Goal: Communication & Community: Answer question/provide support

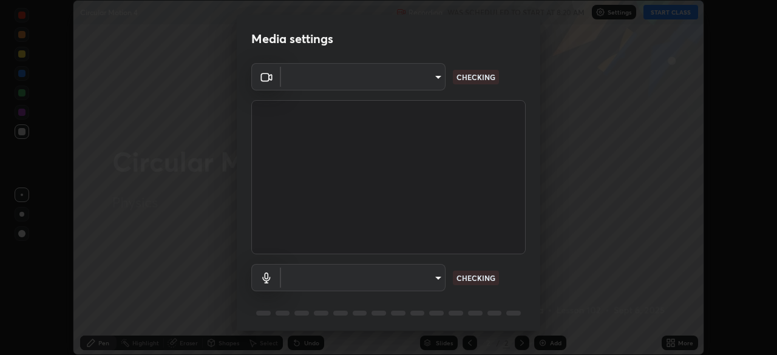
scroll to position [43, 0]
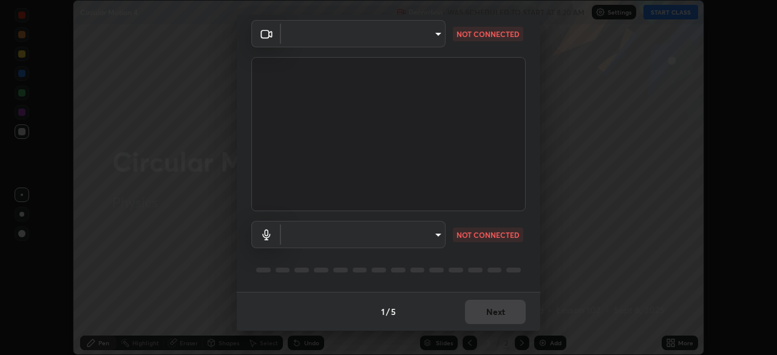
click at [430, 230] on body "Erase all Circular Motion 4 Recording WAS SCHEDULED TO START AT 8:20 AM Setting…" at bounding box center [388, 177] width 777 height 355
type input "26ea4645ce1167a88714ccf2a1c7b245e82c900ba769eb6e2bf526cec6792837"
type input "740e2c842d1cac06ac36e4bd4a2e2877ac9f70a212878e78840fec1412a672ea"
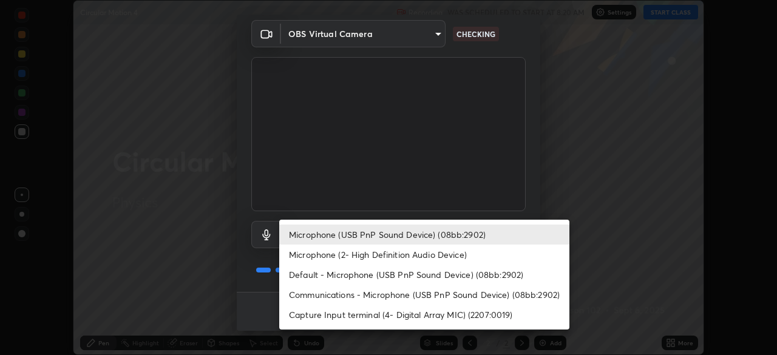
click at [428, 235] on li "Microphone (USB PnP Sound Device) (08bb:2902)" at bounding box center [424, 235] width 290 height 20
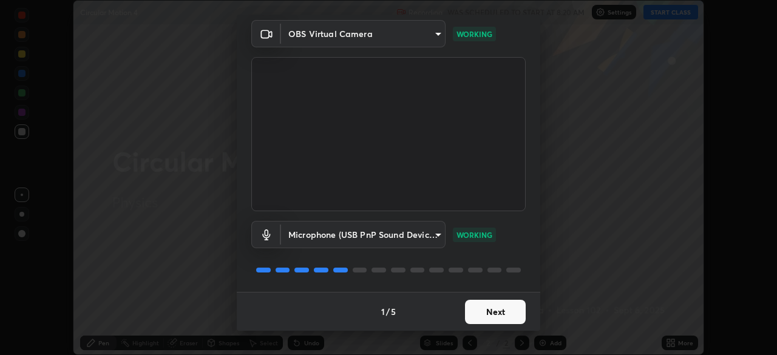
click at [502, 305] on button "Next" at bounding box center [495, 312] width 61 height 24
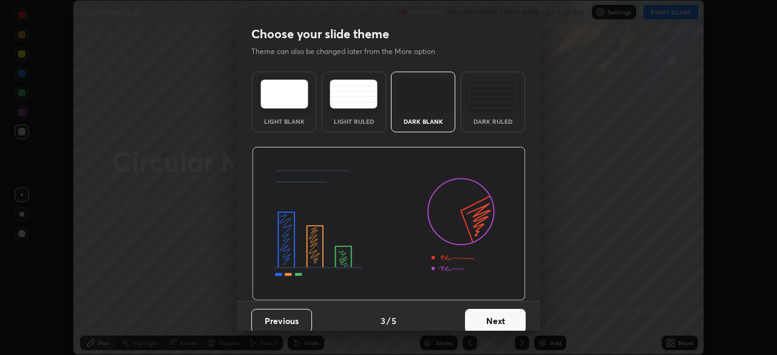
click at [506, 311] on button "Next" at bounding box center [495, 321] width 61 height 24
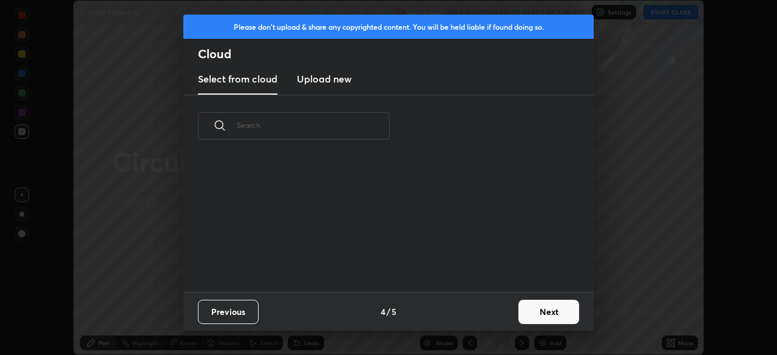
click at [547, 303] on button "Next" at bounding box center [548, 312] width 61 height 24
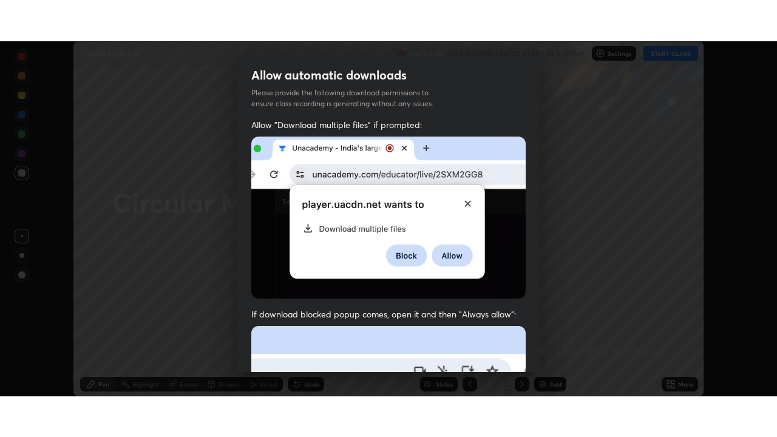
scroll to position [291, 0]
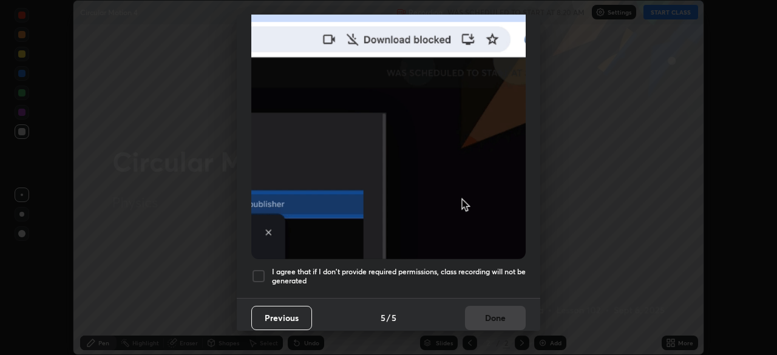
click at [489, 267] on h5 "I agree that if I don't provide required permissions, class recording will not …" at bounding box center [399, 276] width 254 height 19
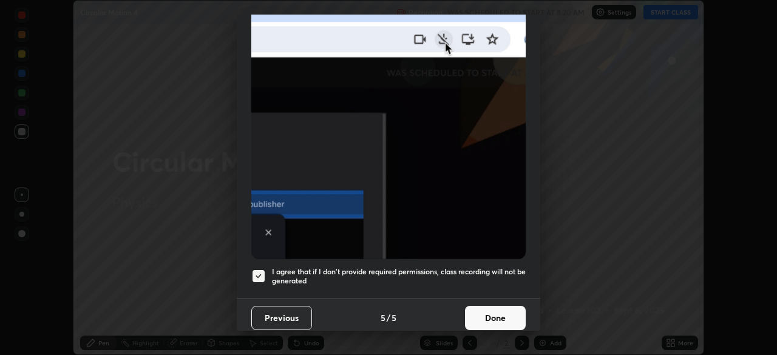
click at [493, 310] on button "Done" at bounding box center [495, 318] width 61 height 24
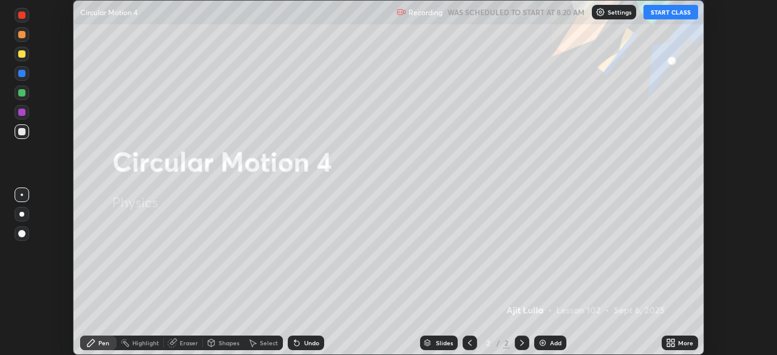
click at [661, 13] on button "START CLASS" at bounding box center [670, 12] width 55 height 15
click at [677, 341] on div "More" at bounding box center [680, 343] width 36 height 15
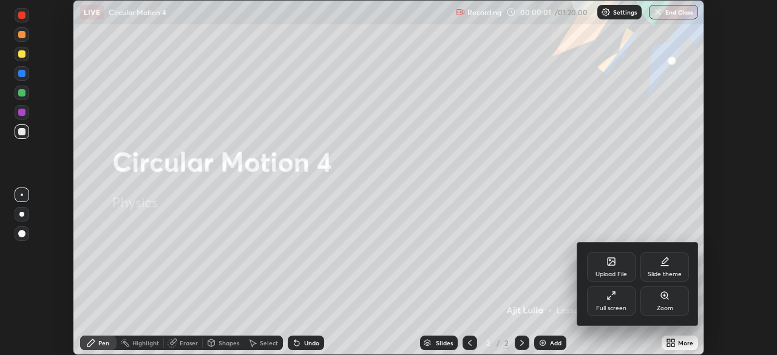
click at [606, 299] on icon at bounding box center [611, 296] width 10 height 10
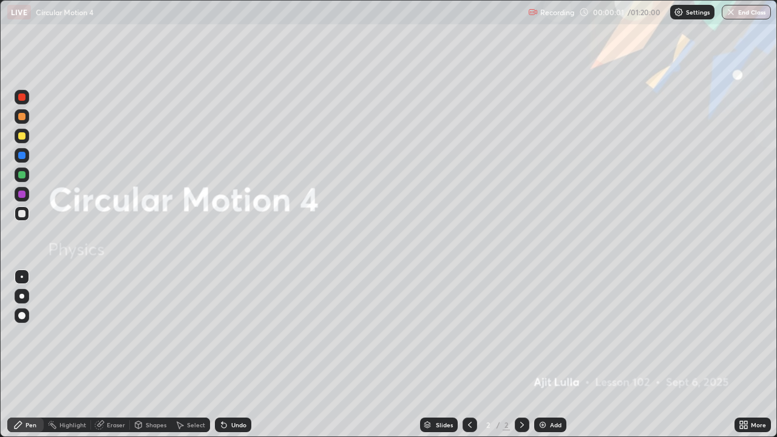
scroll to position [437, 777]
click at [555, 354] on div "Add" at bounding box center [550, 425] width 32 height 15
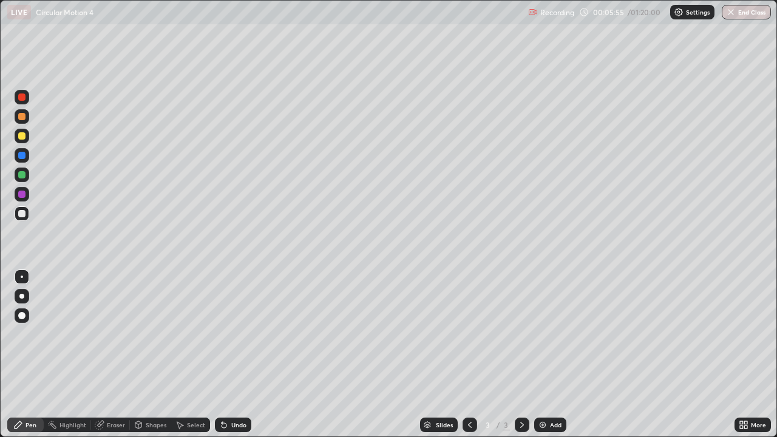
click at [22, 138] on div at bounding box center [21, 135] width 7 height 7
click at [26, 215] on div at bounding box center [22, 213] width 15 height 15
click at [546, 354] on img at bounding box center [543, 425] width 10 height 10
click at [110, 354] on div "Eraser" at bounding box center [110, 425] width 39 height 15
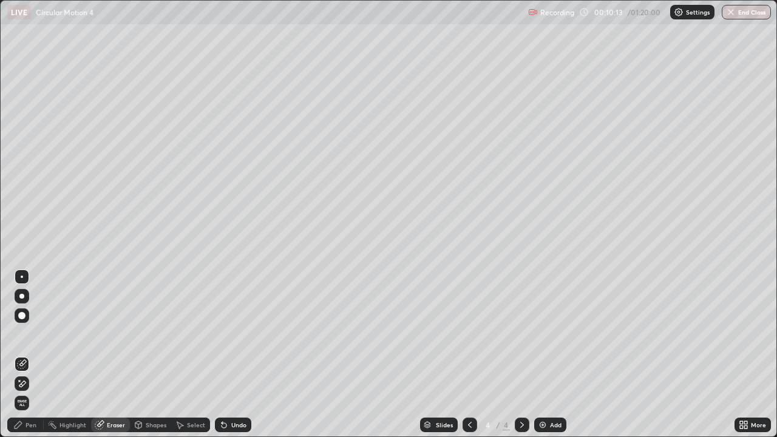
click at [38, 354] on div "Pen" at bounding box center [25, 425] width 36 height 15
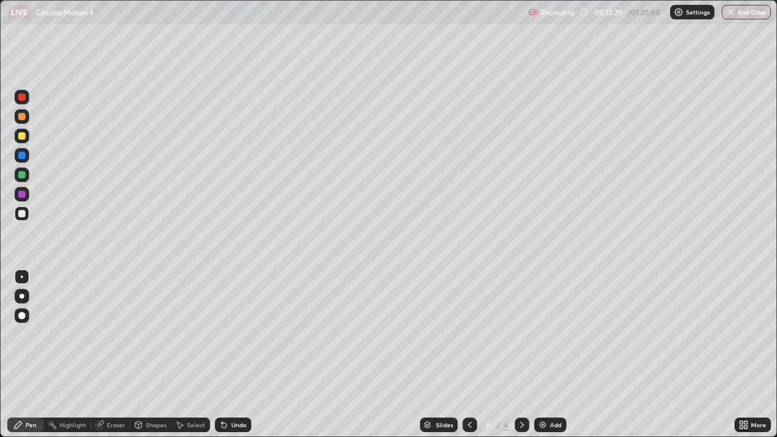
click at [540, 354] on img at bounding box center [543, 425] width 10 height 10
click at [222, 354] on icon at bounding box center [224, 425] width 5 height 5
click at [543, 354] on img at bounding box center [543, 425] width 10 height 10
click at [19, 141] on div at bounding box center [22, 136] width 15 height 15
click at [26, 218] on div at bounding box center [22, 213] width 15 height 15
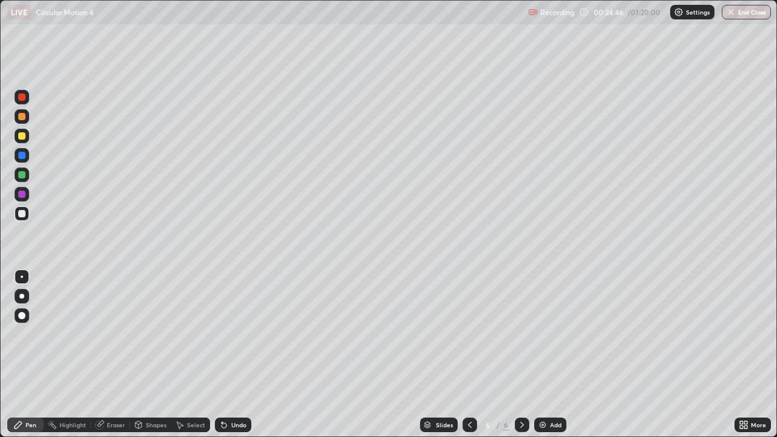
click at [546, 354] on div "Add" at bounding box center [550, 425] width 32 height 15
click at [22, 136] on div at bounding box center [21, 135] width 7 height 7
click at [25, 209] on div at bounding box center [22, 213] width 15 height 15
click at [235, 354] on div "Undo" at bounding box center [238, 425] width 15 height 6
click at [248, 354] on div "Undo" at bounding box center [233, 425] width 36 height 15
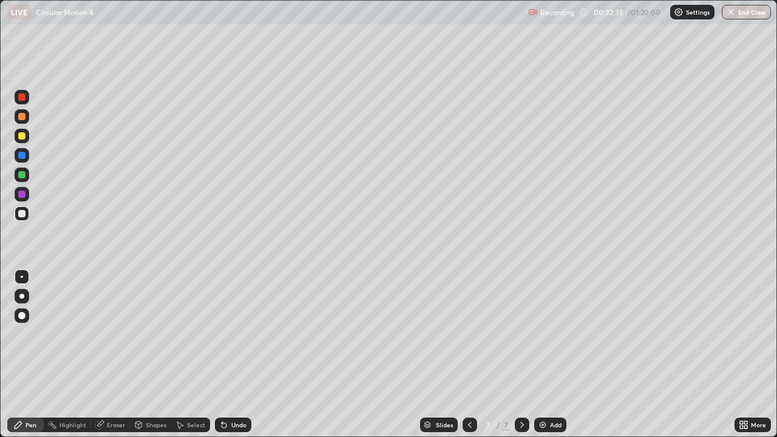
click at [553, 354] on div "Add" at bounding box center [556, 425] width 12 height 6
click at [563, 354] on div "Add" at bounding box center [550, 425] width 32 height 15
click at [25, 140] on div at bounding box center [22, 136] width 15 height 15
click at [25, 216] on div at bounding box center [21, 213] width 7 height 7
click at [468, 354] on icon at bounding box center [470, 425] width 10 height 10
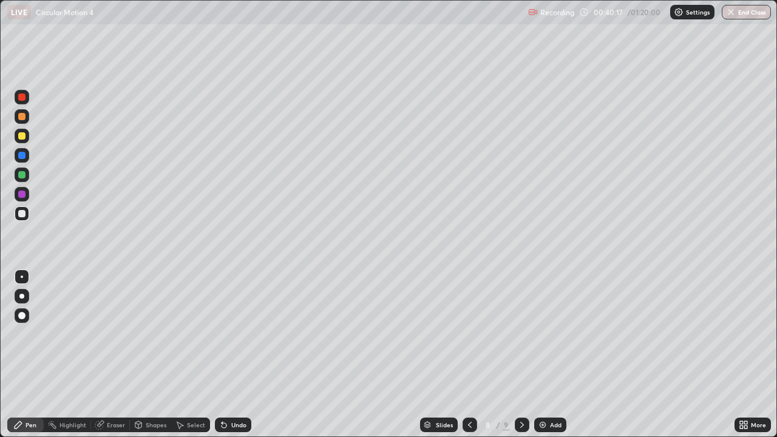
click at [520, 354] on icon at bounding box center [522, 425] width 10 height 10
click at [546, 354] on img at bounding box center [543, 425] width 10 height 10
click at [25, 137] on div at bounding box center [21, 135] width 7 height 7
click at [239, 354] on div "Undo" at bounding box center [238, 425] width 15 height 6
click at [118, 354] on div "Eraser" at bounding box center [116, 425] width 18 height 6
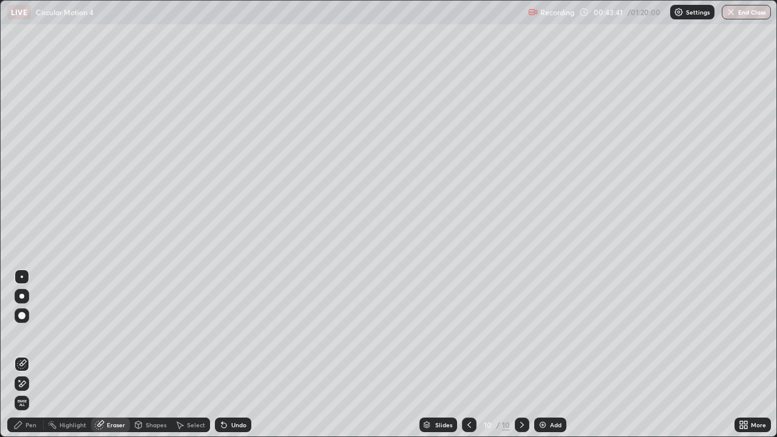
click at [231, 354] on div "Undo" at bounding box center [233, 425] width 36 height 15
click at [33, 354] on div "Pen" at bounding box center [25, 425] width 36 height 15
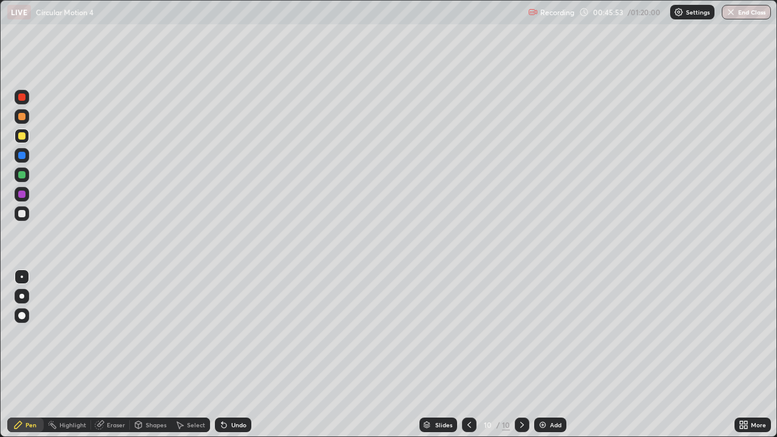
click at [559, 354] on div "Add" at bounding box center [556, 425] width 12 height 6
click at [27, 214] on div at bounding box center [22, 213] width 15 height 15
click at [235, 354] on div "Undo" at bounding box center [238, 425] width 15 height 6
click at [237, 354] on div "Undo" at bounding box center [238, 425] width 15 height 6
click at [19, 142] on div at bounding box center [22, 136] width 15 height 15
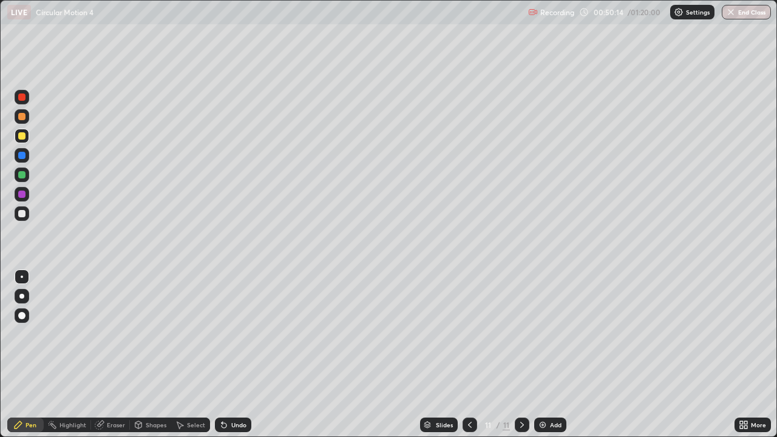
click at [552, 354] on div "Add" at bounding box center [556, 425] width 12 height 6
click at [27, 217] on div at bounding box center [22, 213] width 15 height 15
click at [544, 354] on img at bounding box center [543, 425] width 10 height 10
click at [19, 132] on div at bounding box center [21, 135] width 7 height 7
click at [546, 354] on img at bounding box center [543, 425] width 10 height 10
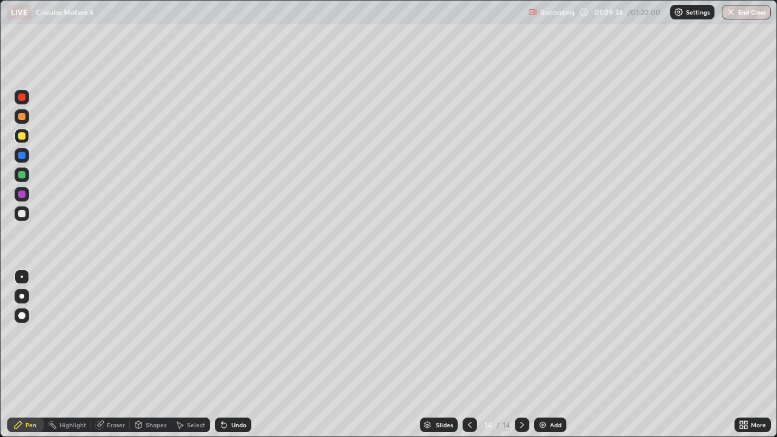
click at [733, 13] on img "button" at bounding box center [731, 12] width 10 height 10
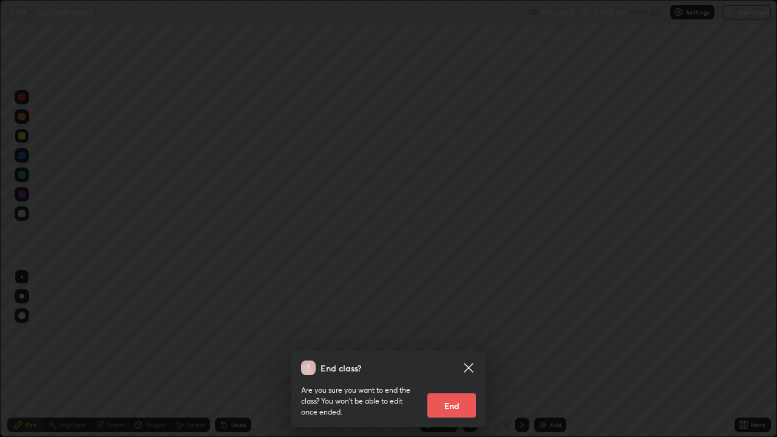
click at [462, 354] on button "End" at bounding box center [451, 405] width 49 height 24
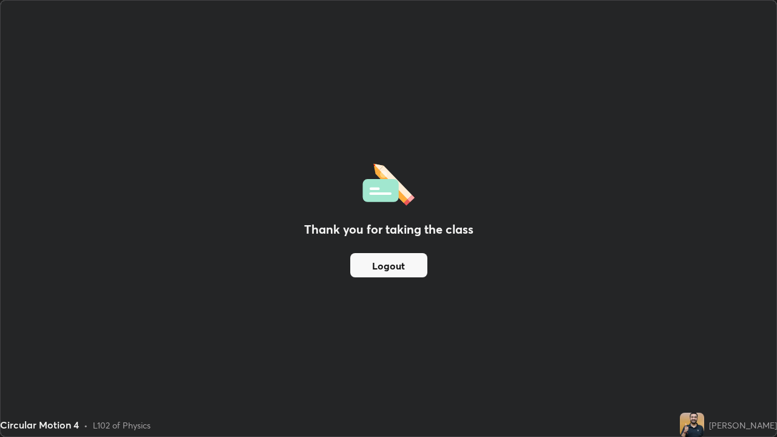
click at [387, 262] on button "Logout" at bounding box center [388, 265] width 77 height 24
